Goal: Transaction & Acquisition: Purchase product/service

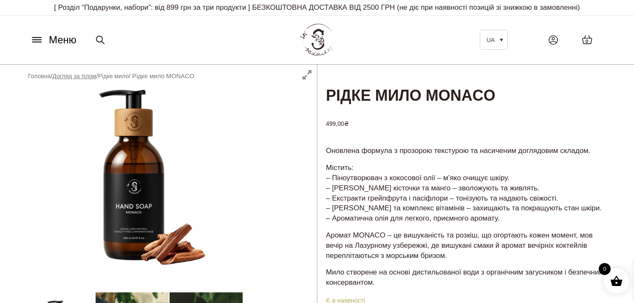
click at [90, 75] on link "Догляд за тілом" at bounding box center [74, 76] width 44 height 7
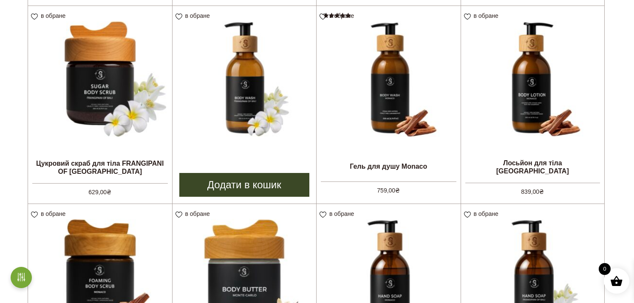
scroll to position [449, 0]
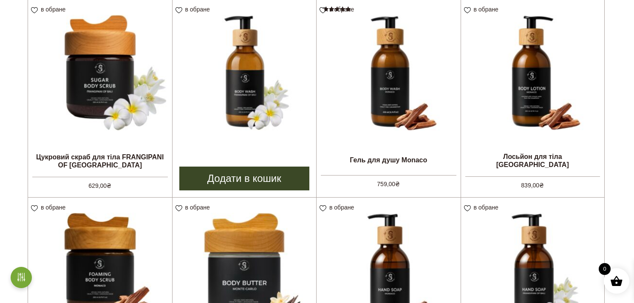
click at [245, 177] on link "Додати в кошик" at bounding box center [244, 179] width 130 height 24
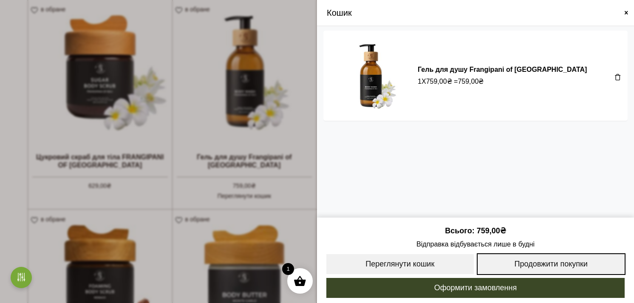
click at [549, 267] on link "Продовжити покупки" at bounding box center [551, 264] width 149 height 22
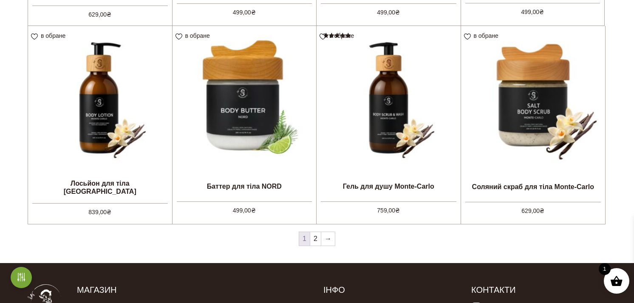
scroll to position [842, 0]
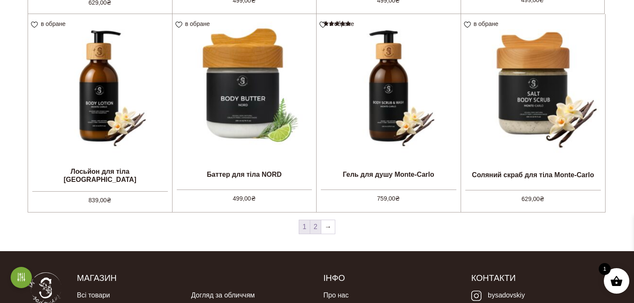
click at [313, 225] on link "2" at bounding box center [315, 227] width 11 height 14
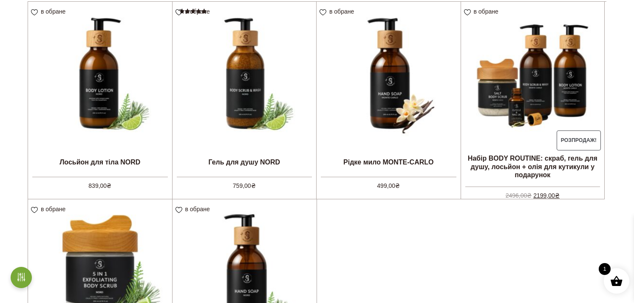
scroll to position [249, 0]
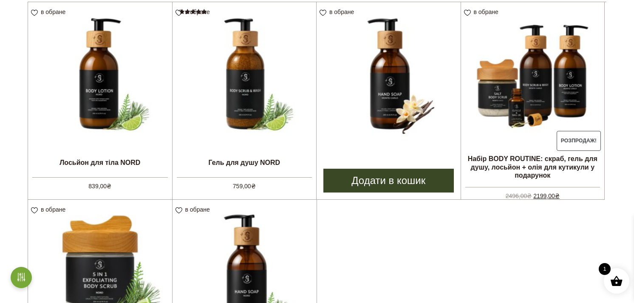
click at [380, 178] on link "Додати в кошик" at bounding box center [388, 181] width 130 height 24
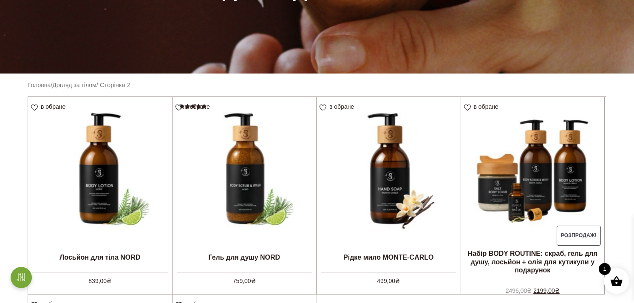
scroll to position [146, 0]
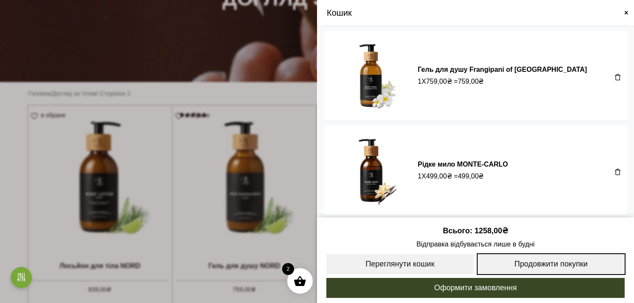
click at [527, 259] on link "Продовжити покупки" at bounding box center [551, 264] width 149 height 22
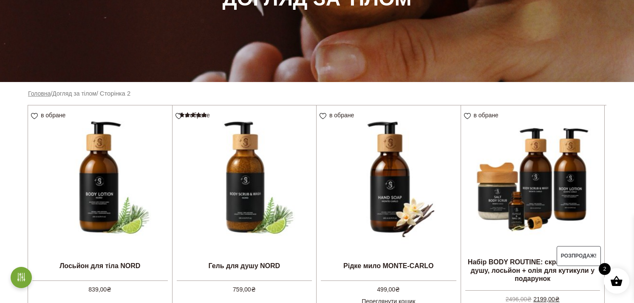
click at [33, 91] on link "Головна" at bounding box center [39, 93] width 23 height 7
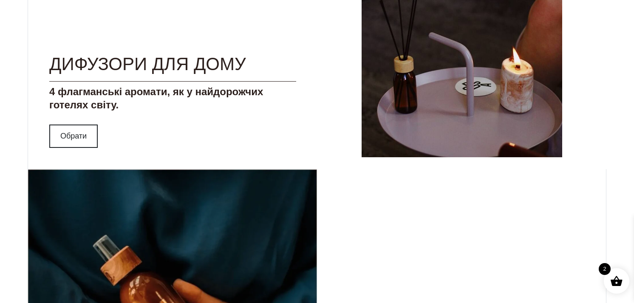
scroll to position [895, 0]
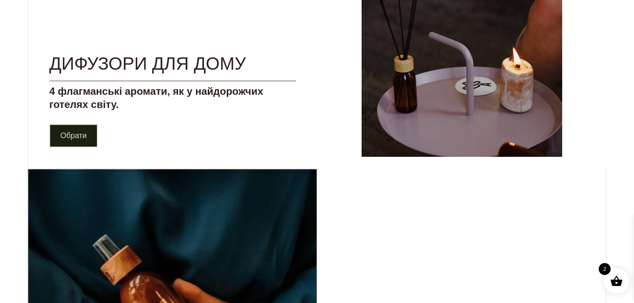
click at [67, 136] on link "Обрати" at bounding box center [73, 135] width 48 height 23
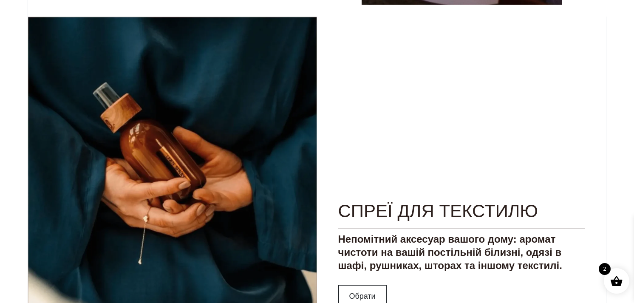
scroll to position [1058, 0]
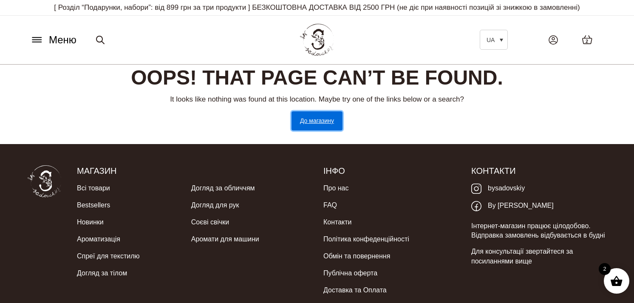
click at [333, 128] on link "До магазину" at bounding box center [317, 120] width 51 height 19
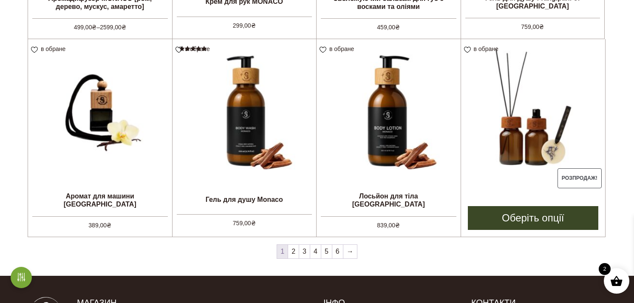
scroll to position [704, 0]
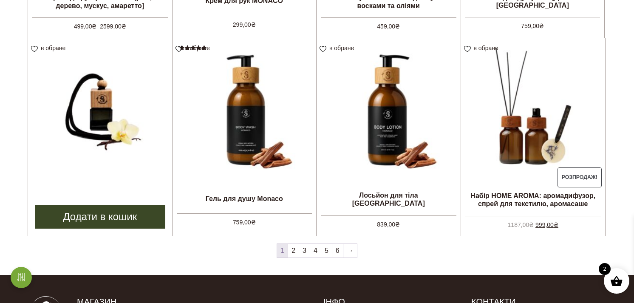
click at [105, 218] on link "Додати в кошик" at bounding box center [100, 217] width 130 height 24
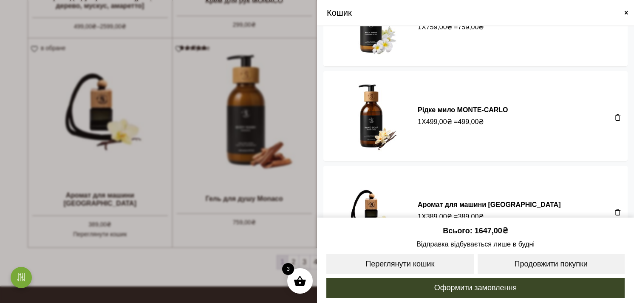
scroll to position [95, 0]
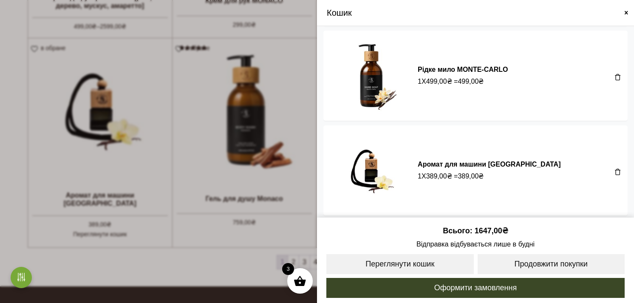
click at [226, 257] on span at bounding box center [317, 151] width 634 height 303
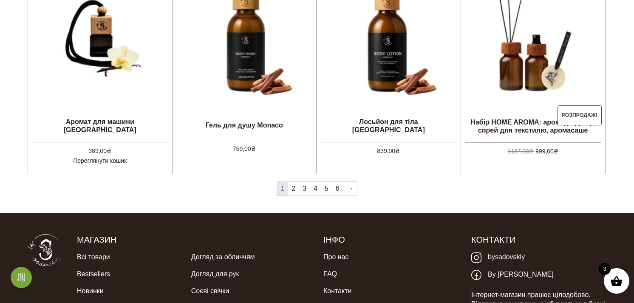
scroll to position [778, 0]
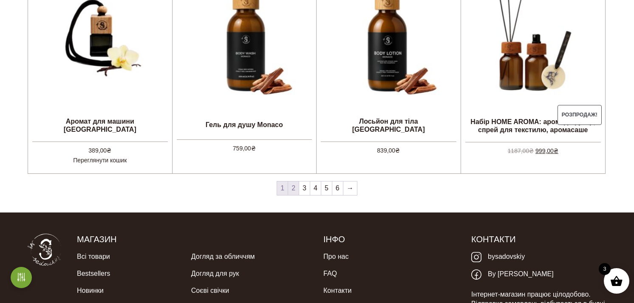
click at [292, 189] on link "2" at bounding box center [293, 189] width 11 height 14
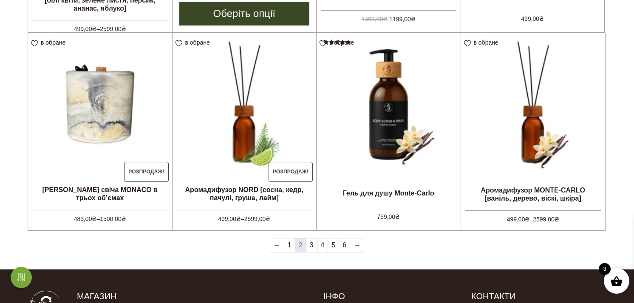
scroll to position [710, 0]
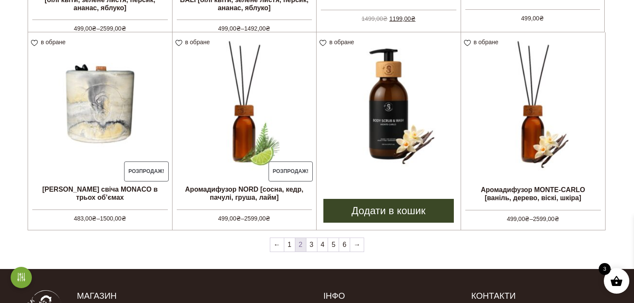
click at [377, 210] on link "Додати в кошик" at bounding box center [388, 211] width 130 height 24
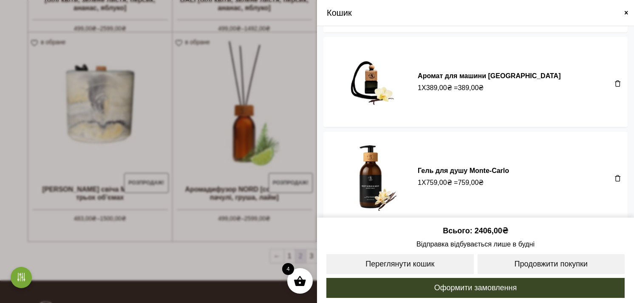
scroll to position [189, 0]
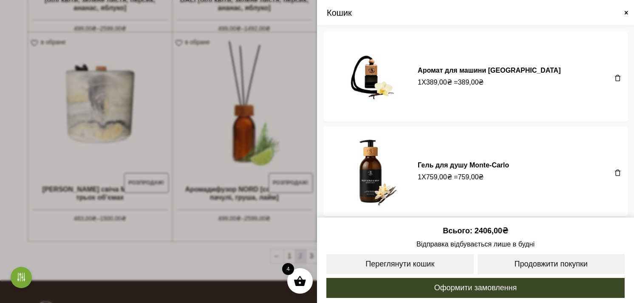
click at [615, 169] on span at bounding box center [618, 172] width 7 height 7
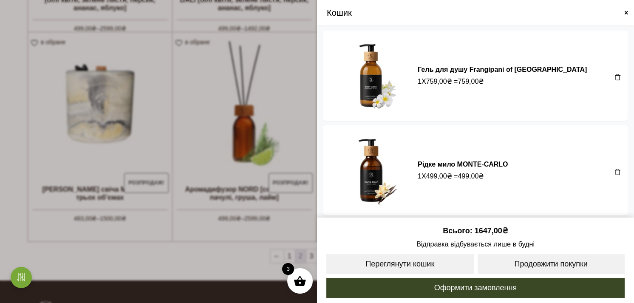
click at [212, 152] on span at bounding box center [317, 151] width 634 height 303
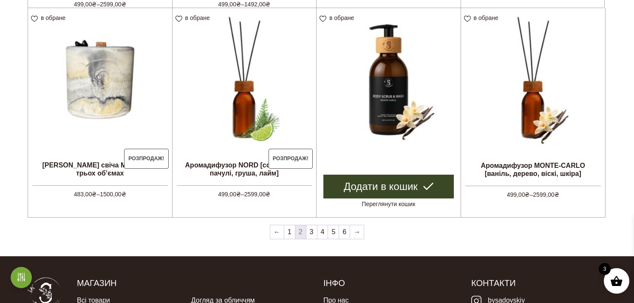
scroll to position [738, 0]
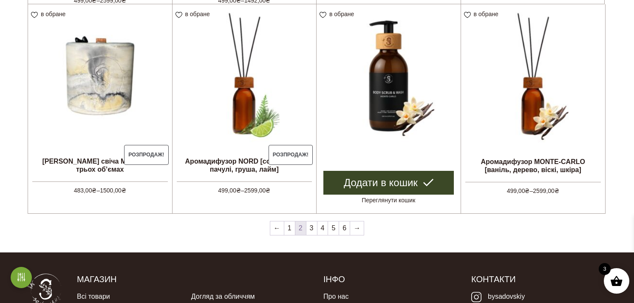
click at [381, 182] on link "Додати в кошик" at bounding box center [388, 183] width 130 height 24
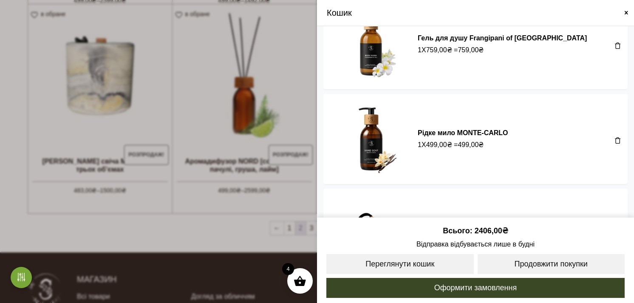
scroll to position [37, 0]
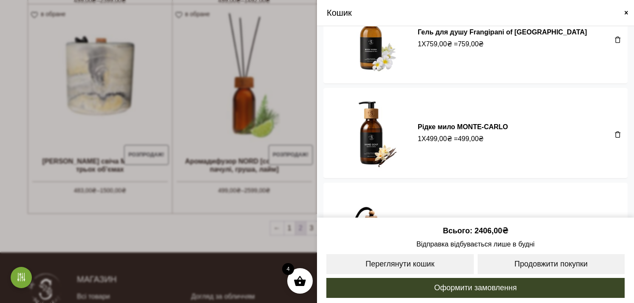
click at [202, 237] on span at bounding box center [317, 151] width 634 height 303
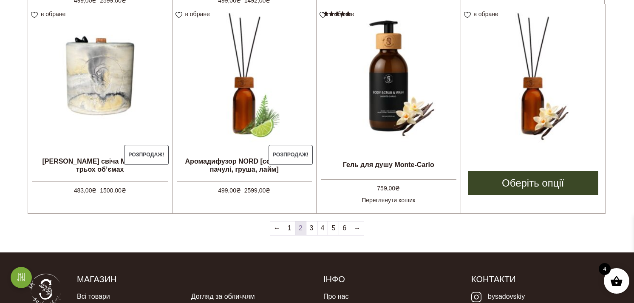
click at [509, 184] on link "Оберіть опції" at bounding box center [533, 183] width 131 height 24
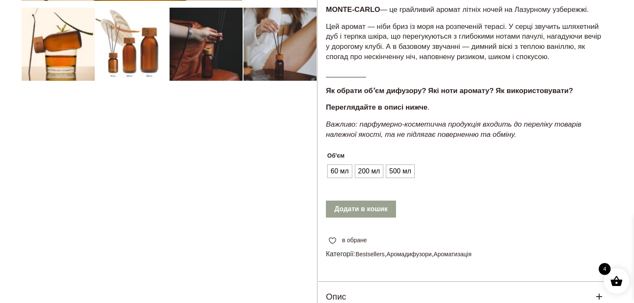
scroll to position [289, 0]
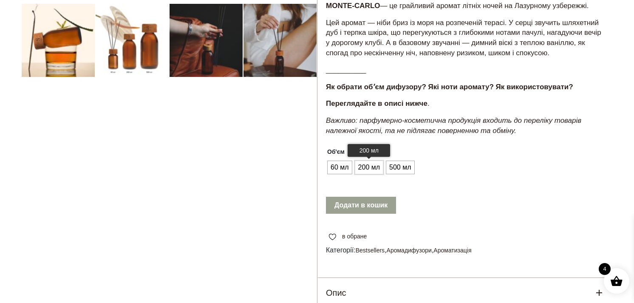
click at [364, 169] on span "200 мл" at bounding box center [369, 168] width 26 height 14
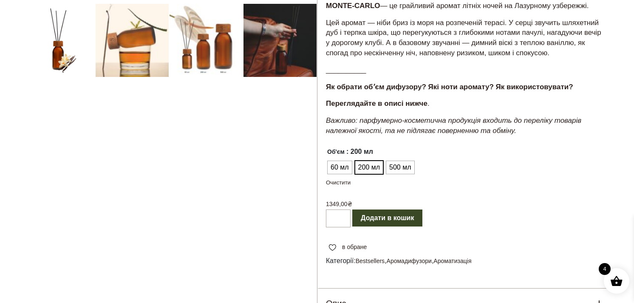
click at [389, 218] on button "Додати в кошик" at bounding box center [387, 218] width 70 height 17
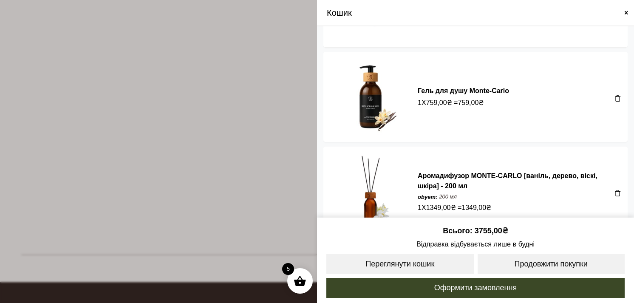
scroll to position [282, 0]
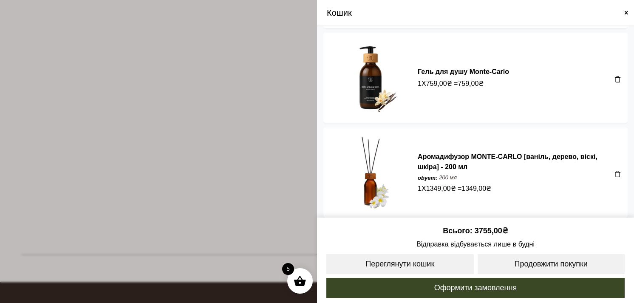
click at [625, 11] on span at bounding box center [626, 12] width 7 height 7
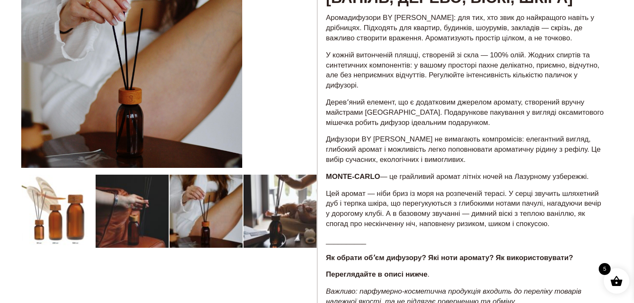
scroll to position [0, 0]
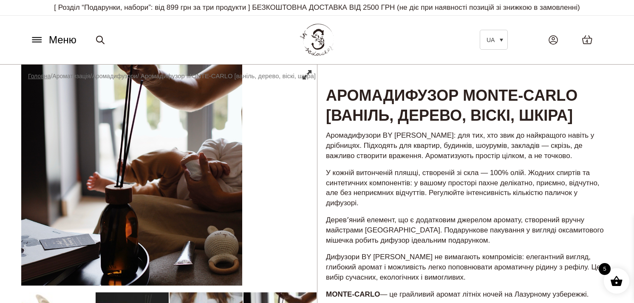
click at [40, 75] on link "Головна" at bounding box center [39, 76] width 23 height 7
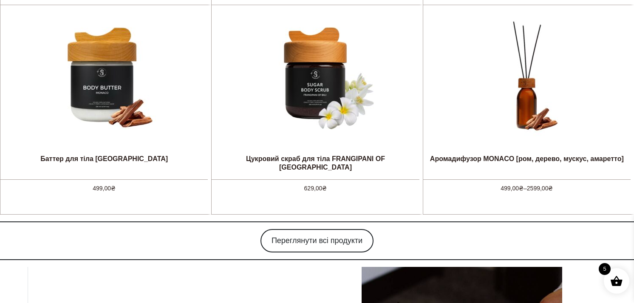
scroll to position [574, 0]
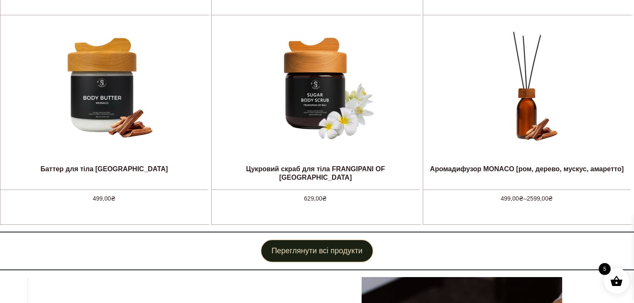
click at [332, 246] on link "Переглянути всі продукти" at bounding box center [317, 250] width 113 height 23
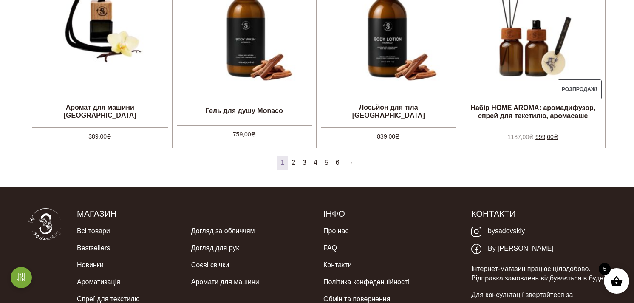
scroll to position [795, 0]
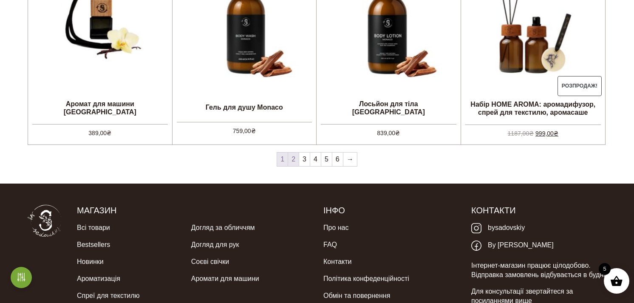
click at [292, 160] on link "2" at bounding box center [293, 160] width 11 height 14
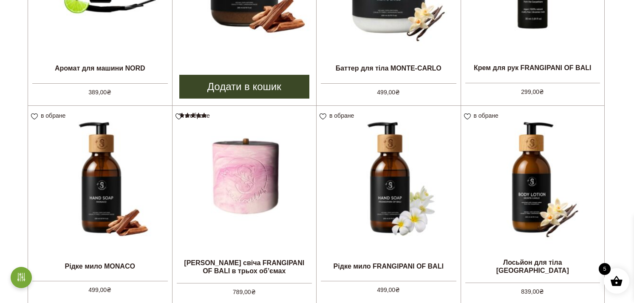
scroll to position [238, 0]
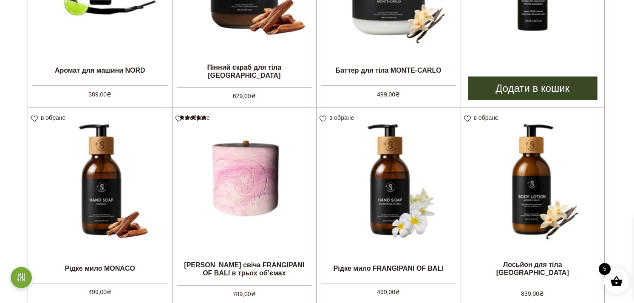
click at [513, 84] on link "Додати в кошик" at bounding box center [533, 89] width 130 height 24
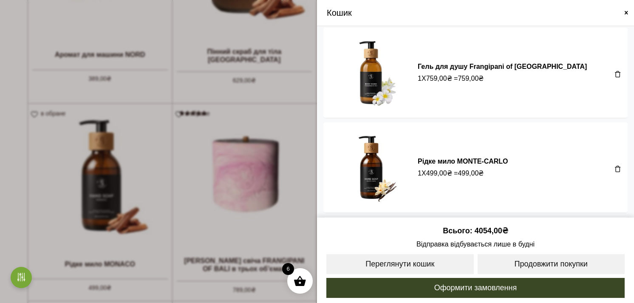
scroll to position [0, 0]
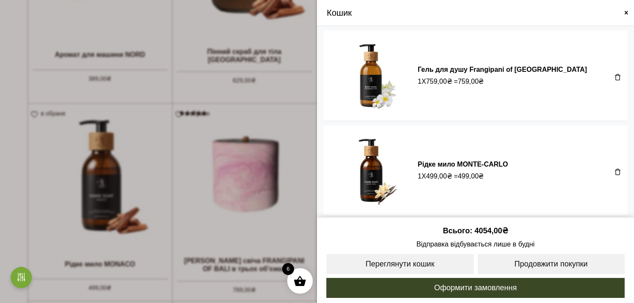
click at [626, 12] on span at bounding box center [626, 12] width 7 height 7
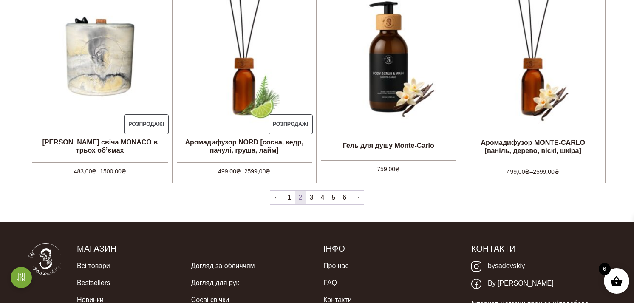
scroll to position [774, 0]
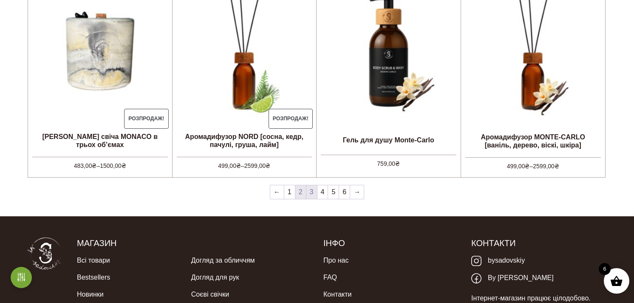
click at [313, 192] on link "3" at bounding box center [311, 192] width 11 height 14
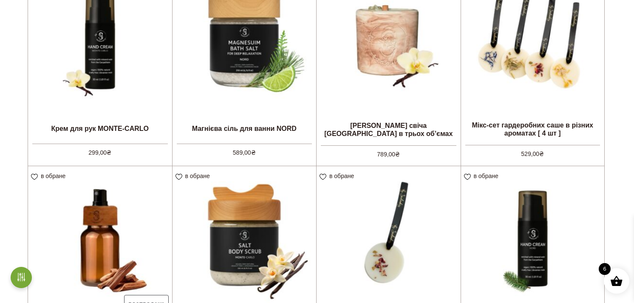
scroll to position [173, 0]
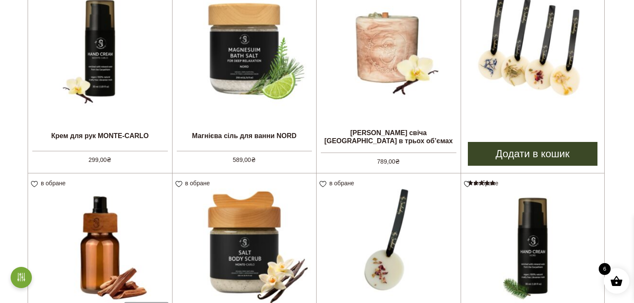
click at [531, 152] on link "Додати в кошик" at bounding box center [533, 154] width 130 height 24
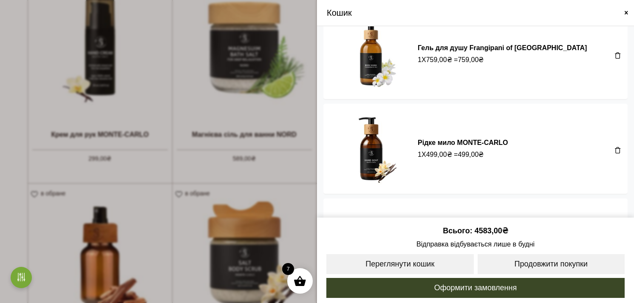
scroll to position [0, 0]
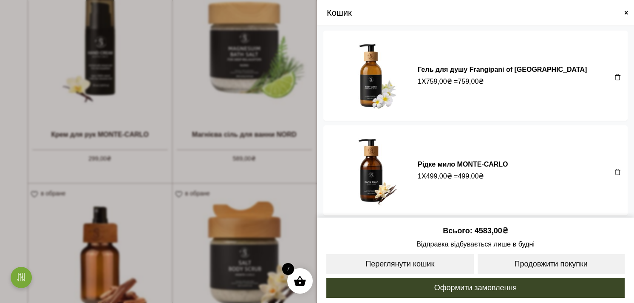
click at [627, 11] on span at bounding box center [626, 12] width 7 height 7
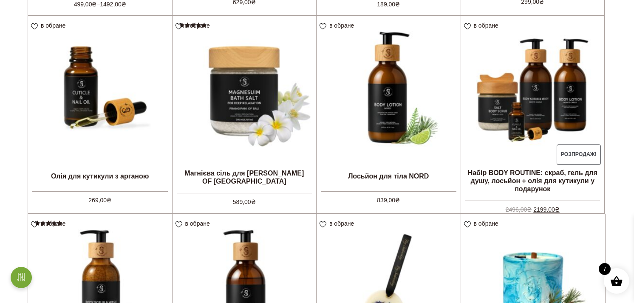
scroll to position [542, 0]
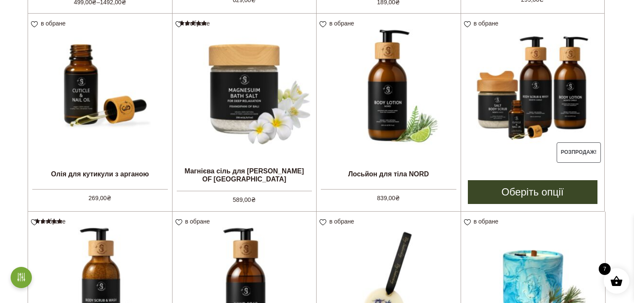
click at [514, 189] on link "Оберіть опції" at bounding box center [533, 192] width 130 height 24
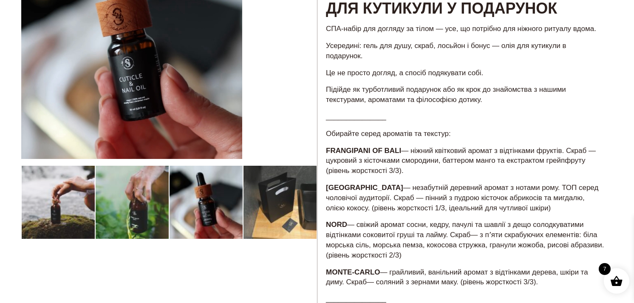
scroll to position [129, 0]
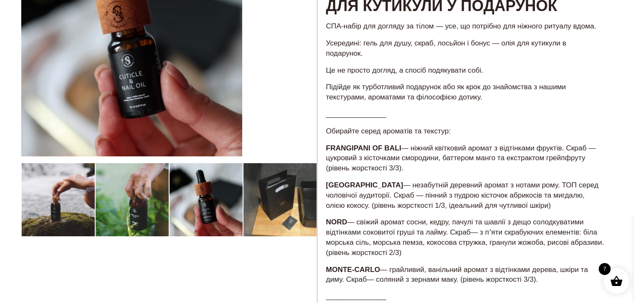
click at [122, 204] on div at bounding box center [169, 266] width 296 height 663
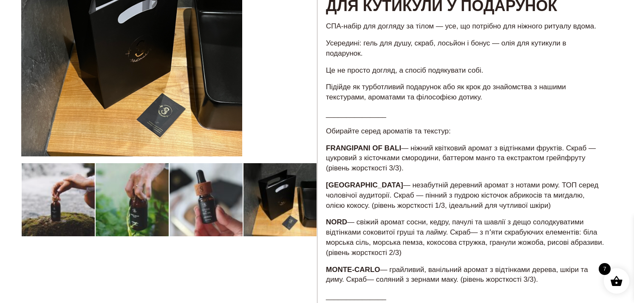
click at [217, 201] on div at bounding box center [169, 266] width 296 height 663
click at [289, 211] on div at bounding box center [169, 266] width 296 height 663
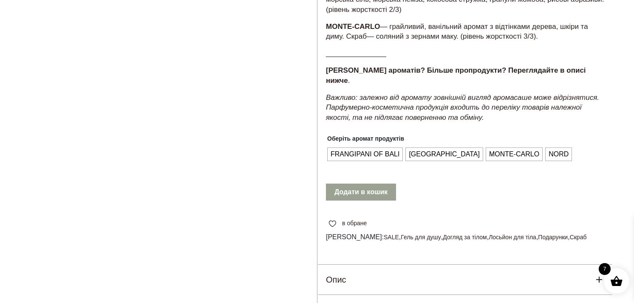
scroll to position [373, 0]
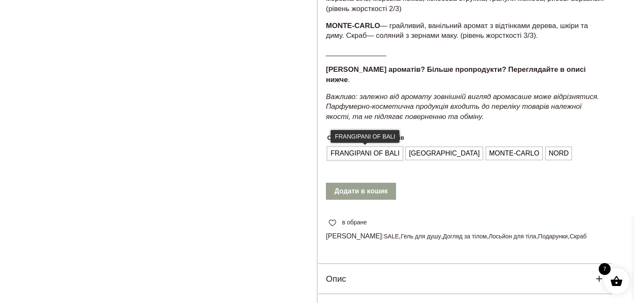
click at [355, 147] on span "FRANGIPANI OF BALI" at bounding box center [365, 154] width 73 height 14
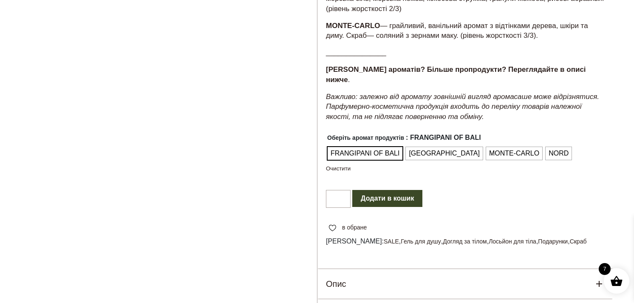
click at [386, 190] on button "Додати в кошик" at bounding box center [387, 198] width 70 height 17
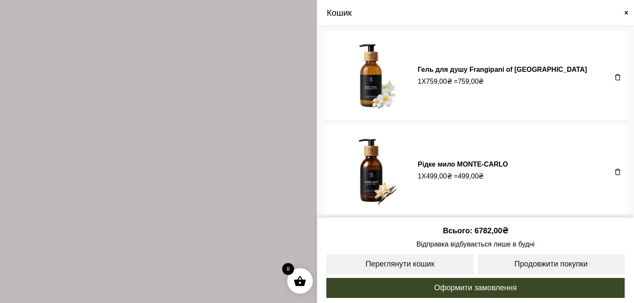
click at [627, 11] on span at bounding box center [626, 12] width 7 height 7
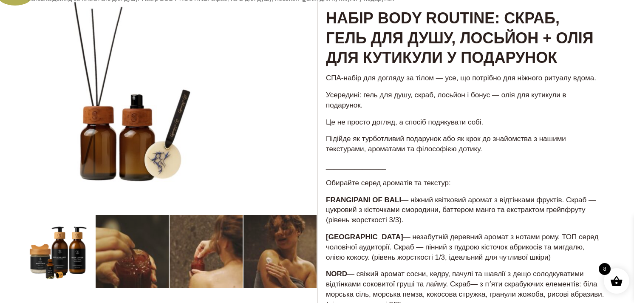
scroll to position [68, 0]
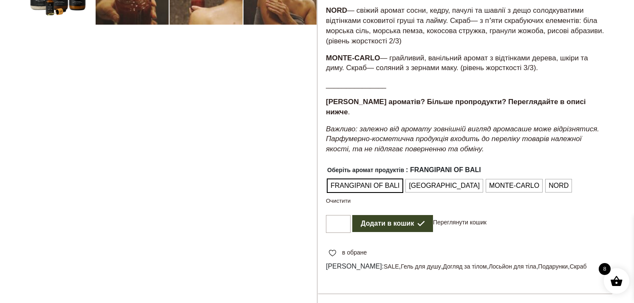
scroll to position [341, 0]
click at [487, 179] on span "MONTE-CARLO" at bounding box center [514, 186] width 54 height 14
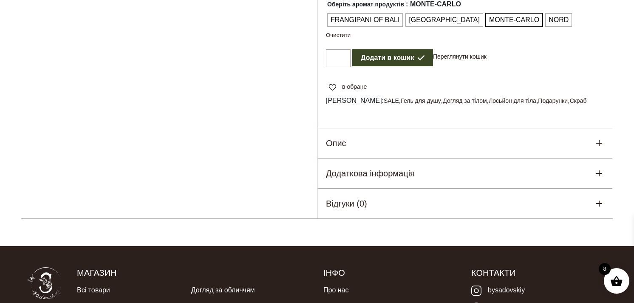
scroll to position [511, 0]
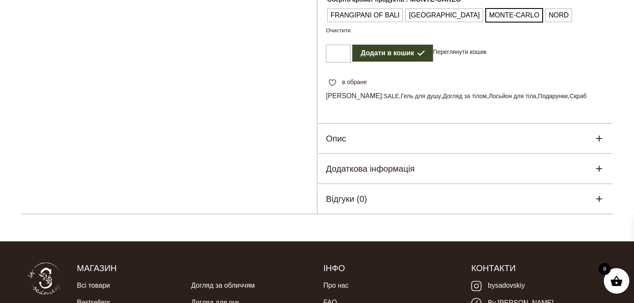
click at [411, 126] on div "Опис" at bounding box center [465, 139] width 295 height 30
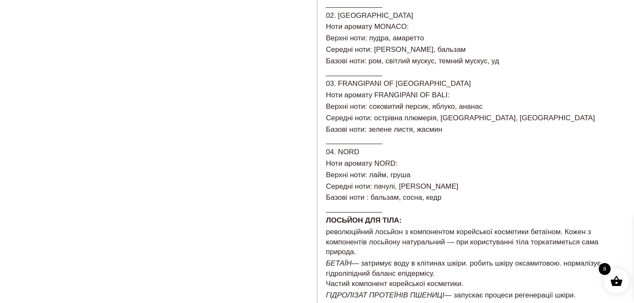
scroll to position [742, 0]
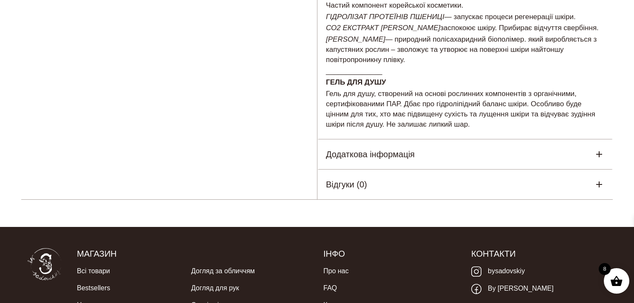
click at [413, 153] on div "Додаткова інформація" at bounding box center [465, 154] width 295 height 30
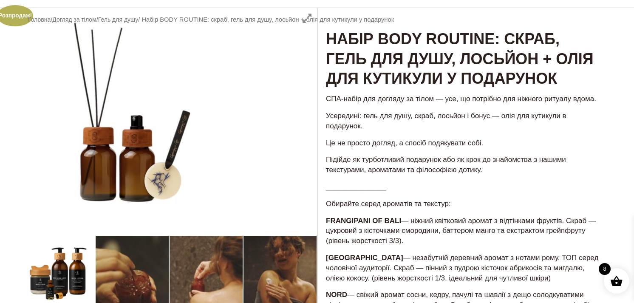
scroll to position [0, 0]
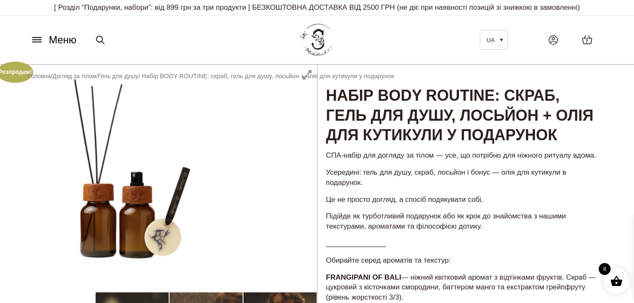
click at [588, 41] on span "7" at bounding box center [587, 41] width 3 height 7
click at [587, 42] on span "7" at bounding box center [587, 41] width 3 height 7
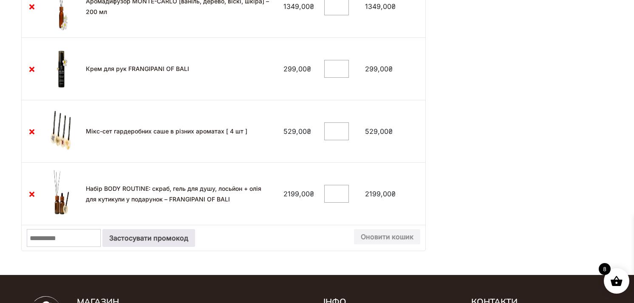
scroll to position [484, 0]
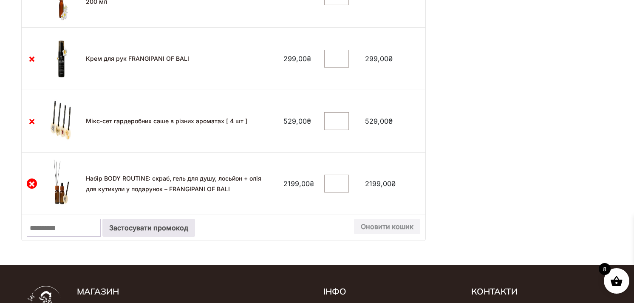
click at [34, 183] on link "×" at bounding box center [32, 184] width 10 height 10
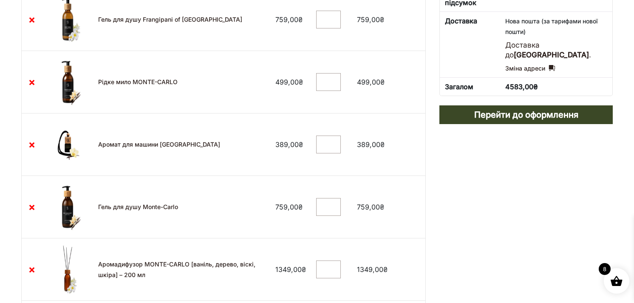
scroll to position [218, 0]
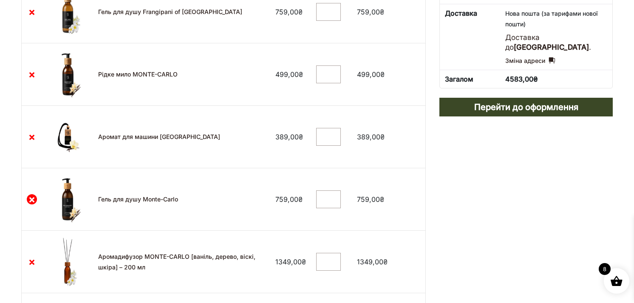
click at [30, 200] on link "×" at bounding box center [32, 199] width 10 height 10
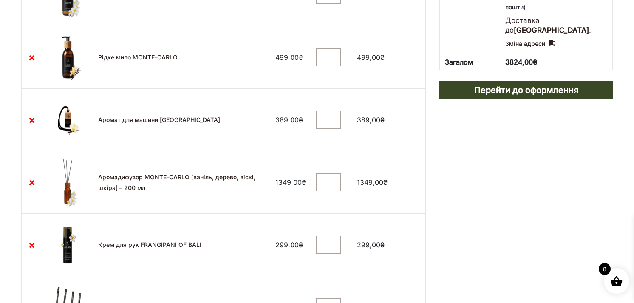
scroll to position [223, 0]
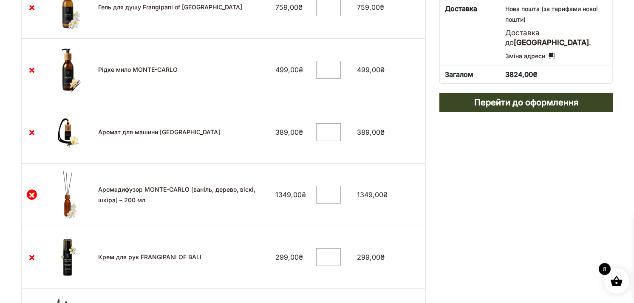
click at [33, 194] on кошика"] "×" at bounding box center [32, 195] width 10 height 10
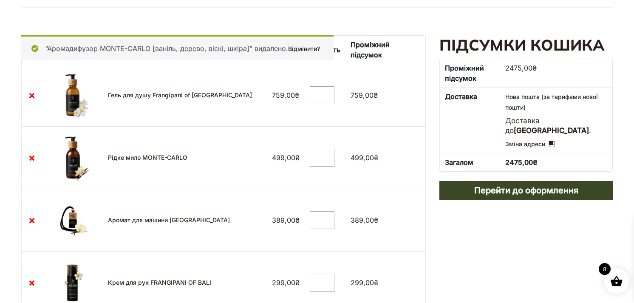
scroll to position [136, 0]
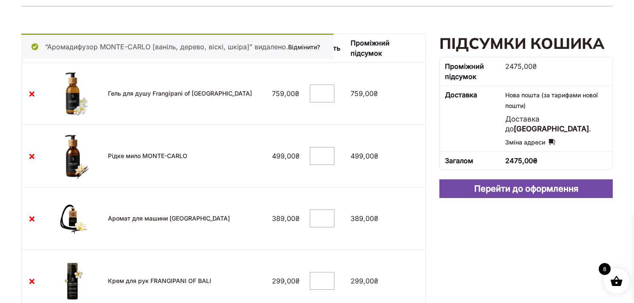
click at [520, 191] on link "Перейти до оформлення" at bounding box center [526, 188] width 173 height 19
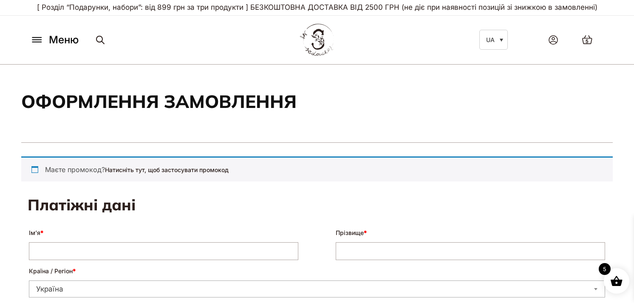
select select "****"
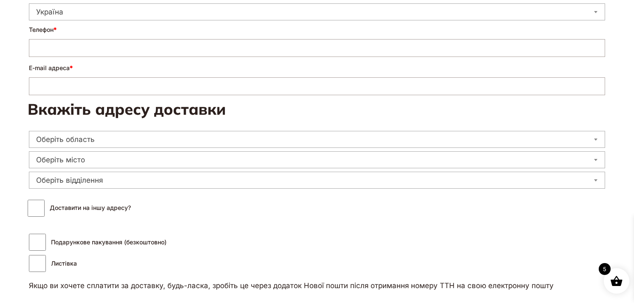
scroll to position [278, 0]
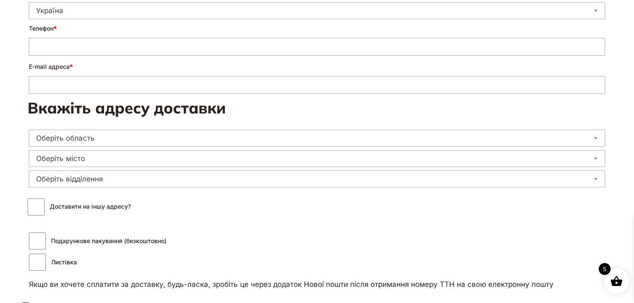
click at [338, 177] on span "Оберіть відділення" at bounding box center [317, 179] width 576 height 12
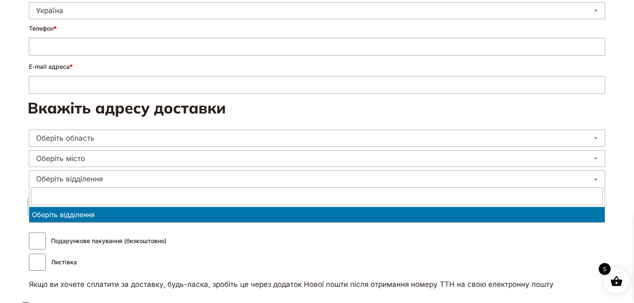
click at [336, 178] on span "Оберіть відділення" at bounding box center [317, 179] width 576 height 12
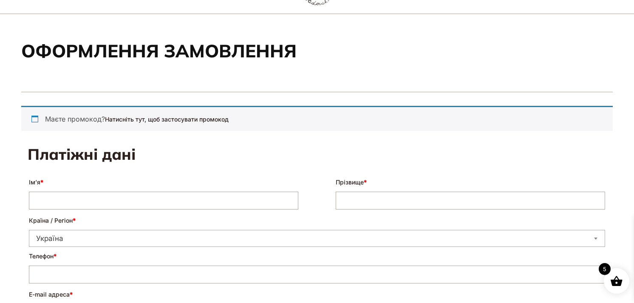
scroll to position [0, 0]
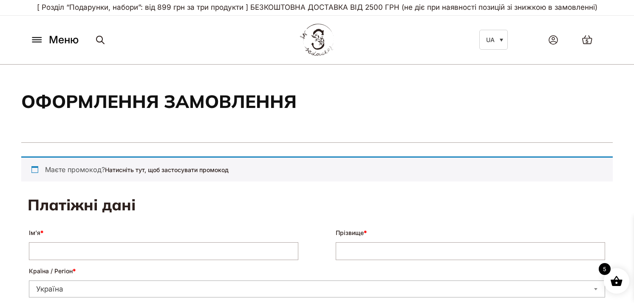
click at [586, 41] on span "5" at bounding box center [587, 41] width 3 height 7
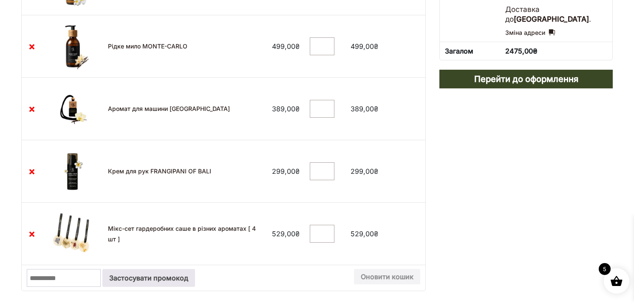
scroll to position [241, 0]
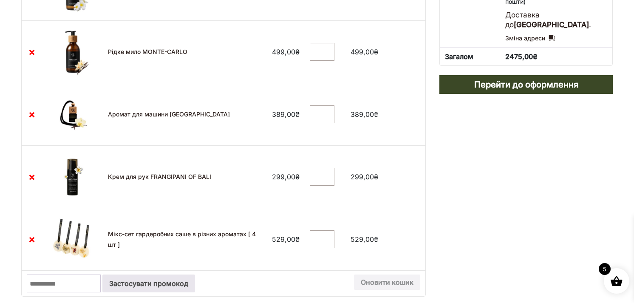
click at [62, 282] on input "Промокод:" at bounding box center [64, 284] width 74 height 18
type input "******"
click at [132, 289] on button "Застосувати промокод" at bounding box center [148, 284] width 93 height 18
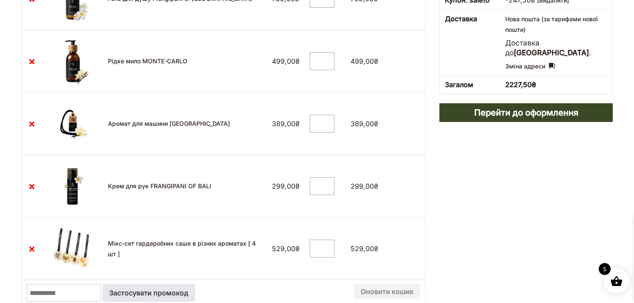
scroll to position [235, 0]
